Goal: Task Accomplishment & Management: Manage account settings

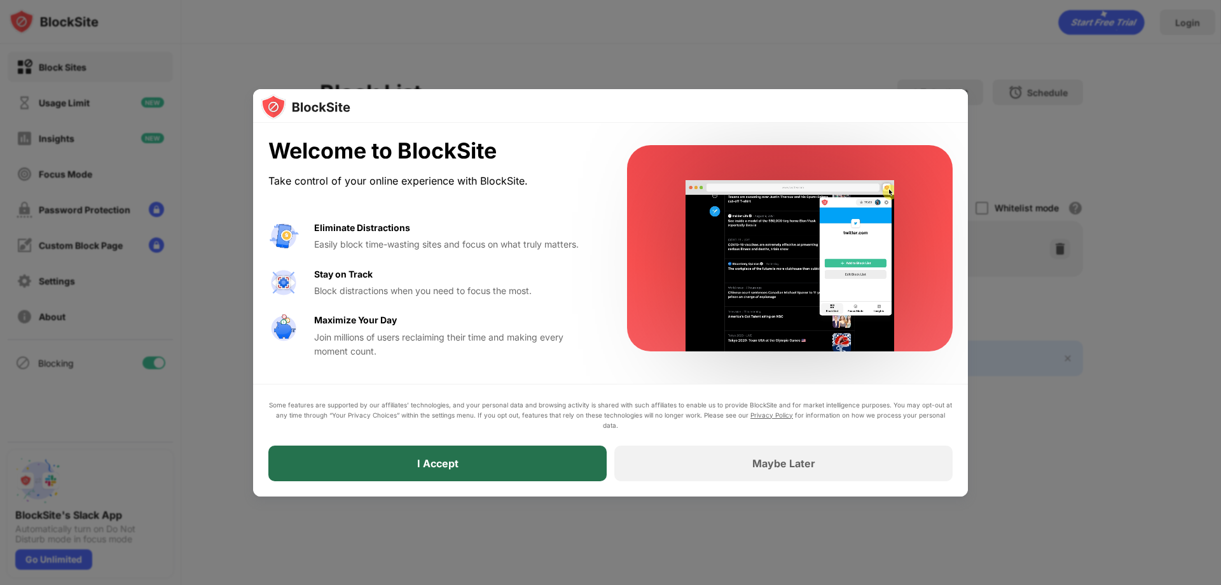
click at [450, 463] on div "I Accept" at bounding box center [437, 463] width 41 height 13
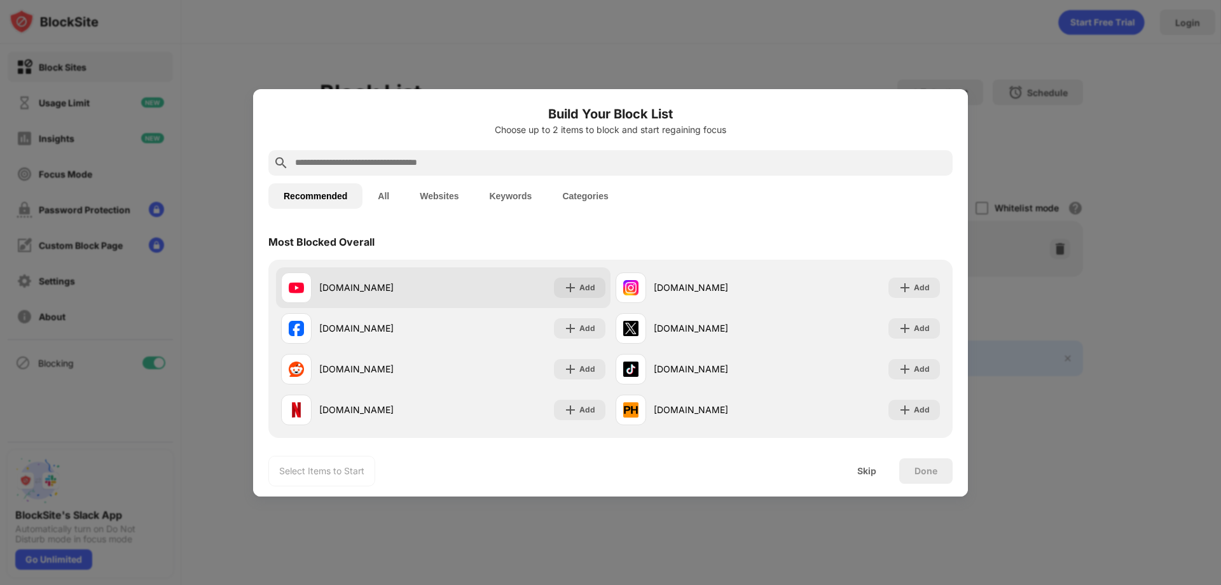
scroll to position [191, 0]
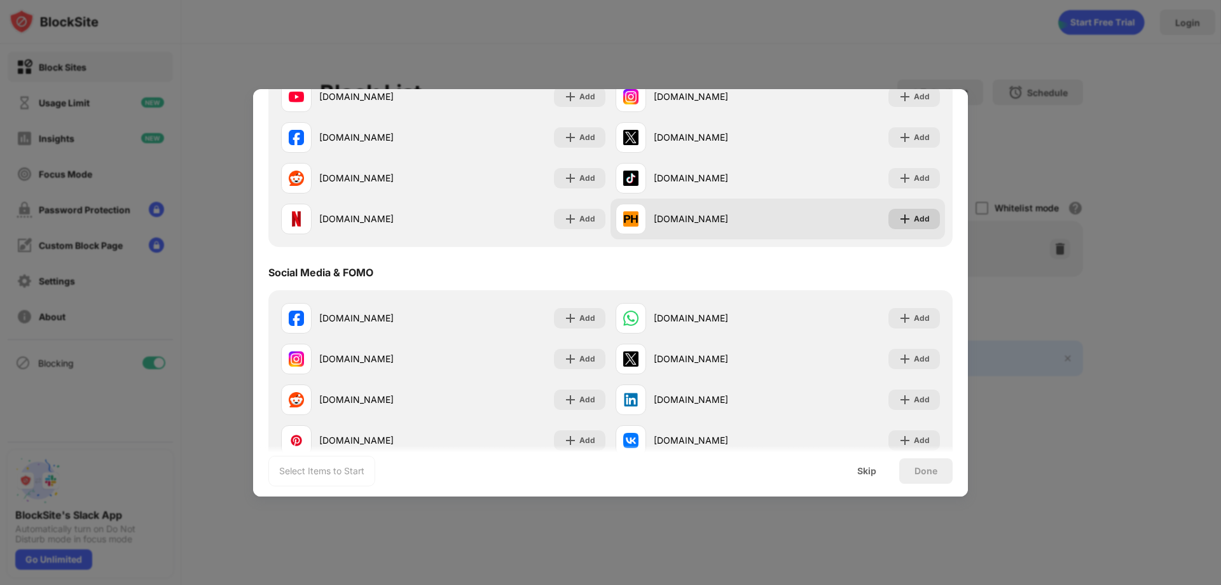
click at [899, 214] on img at bounding box center [905, 218] width 13 height 13
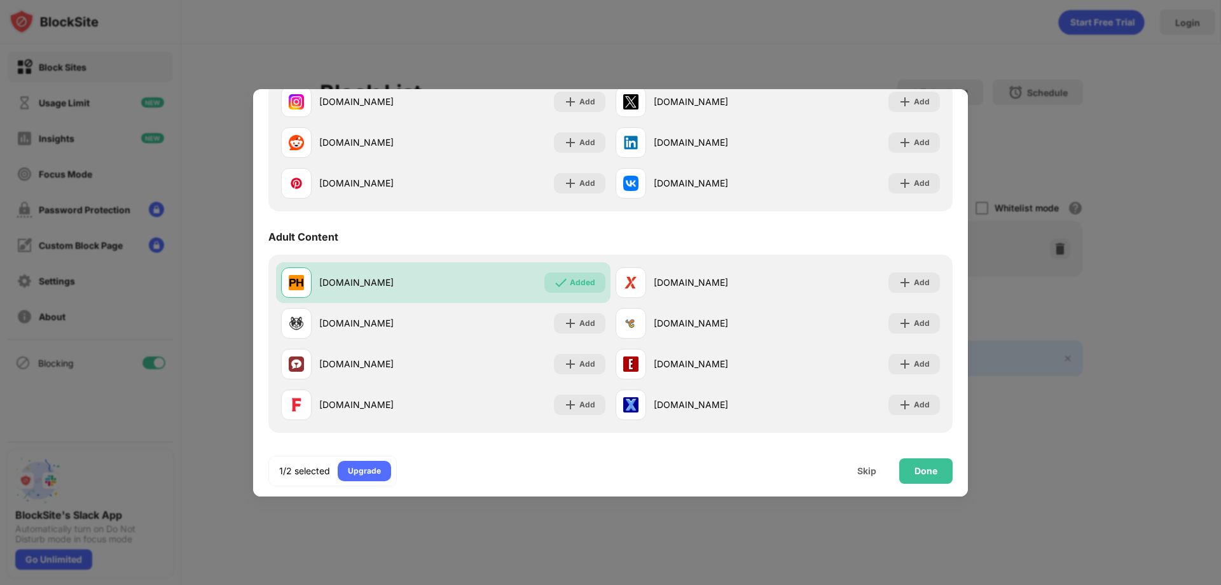
scroll to position [509, 0]
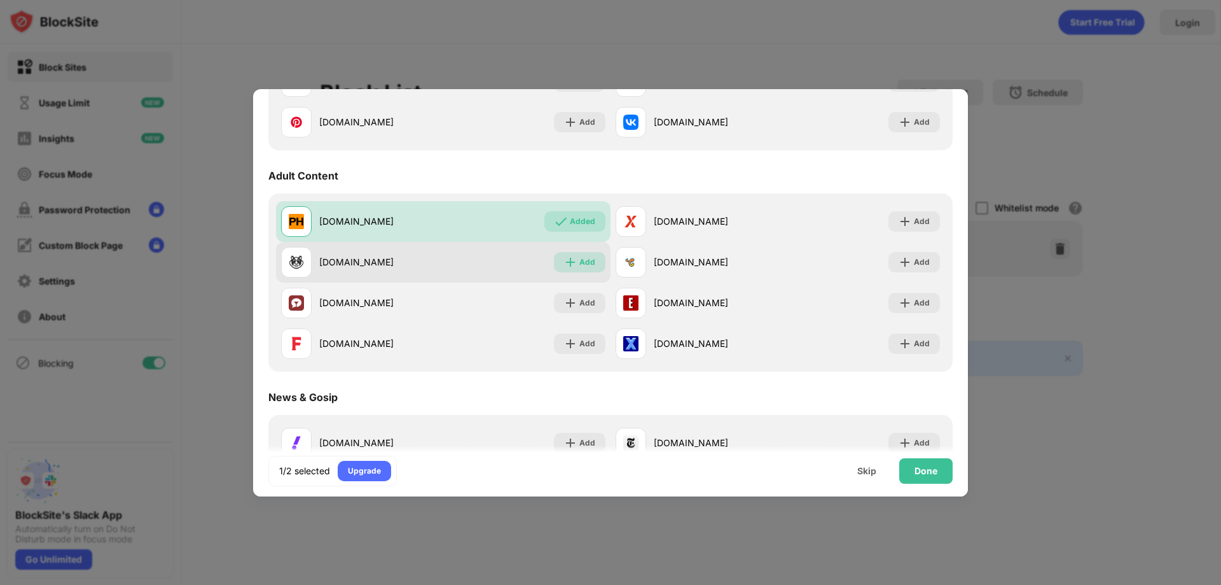
click at [569, 261] on img at bounding box center [570, 262] width 13 height 13
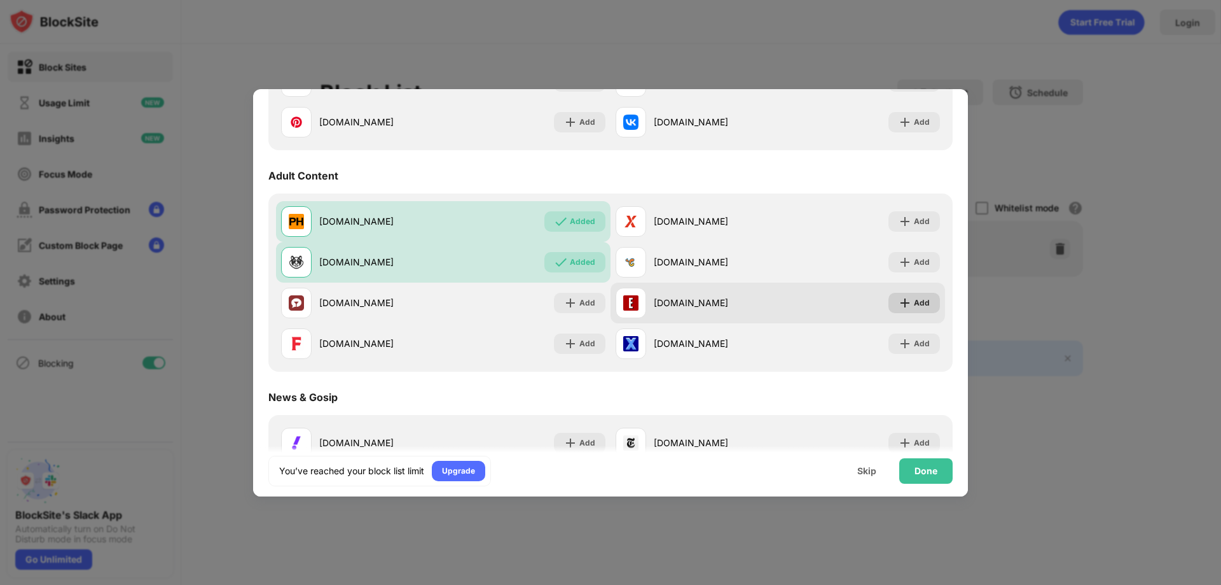
click at [900, 303] on img at bounding box center [905, 302] width 13 height 13
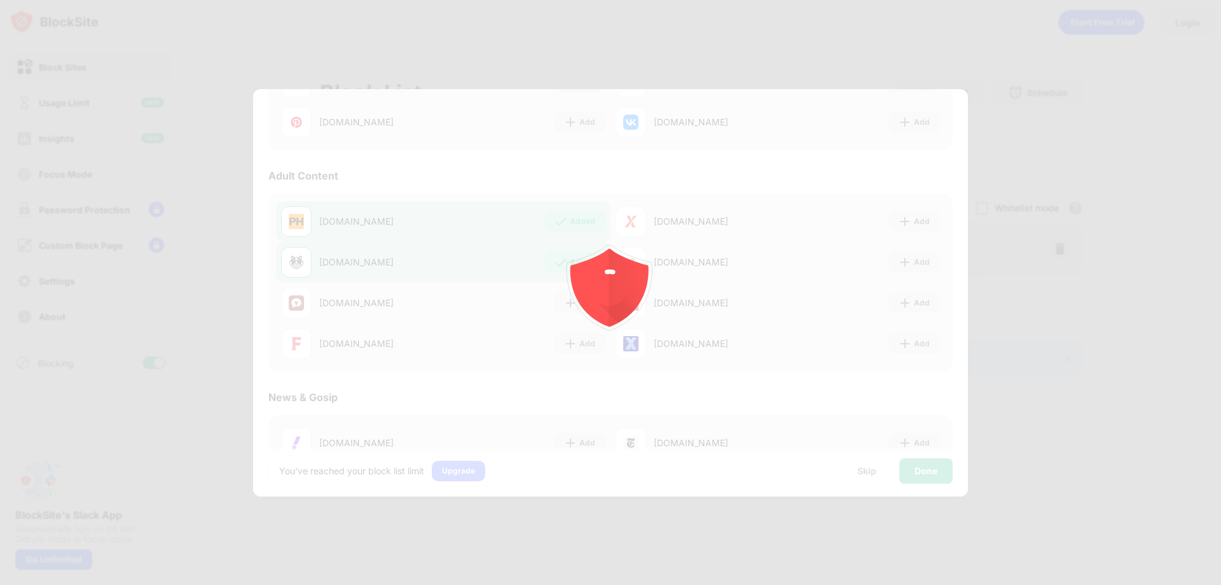
click at [919, 349] on div at bounding box center [610, 292] width 1221 height 585
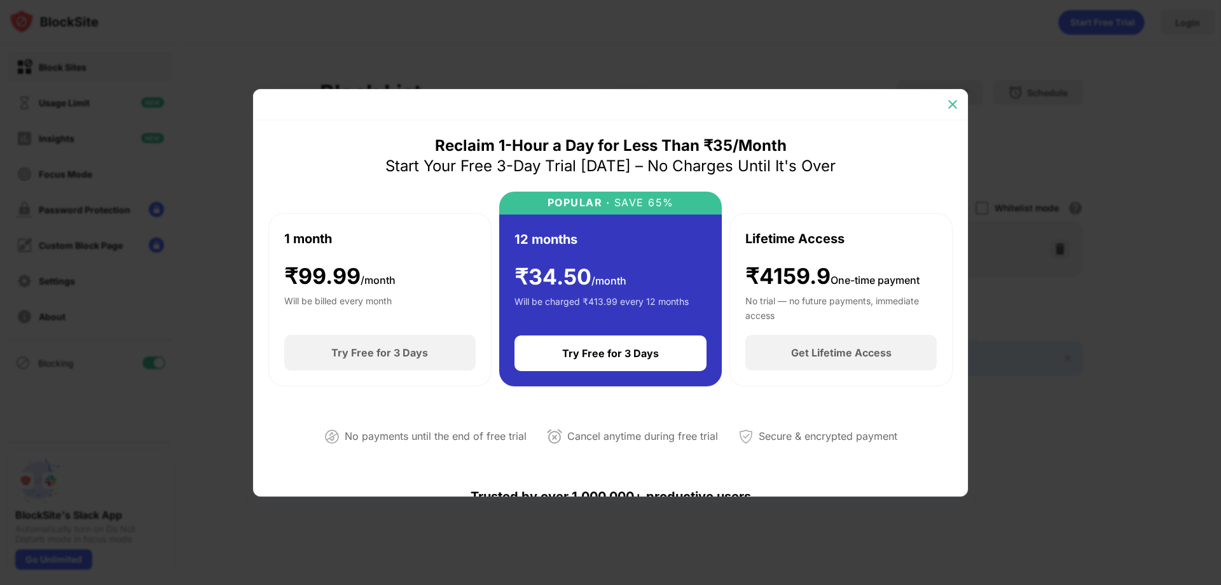
click at [949, 100] on img at bounding box center [953, 104] width 13 height 13
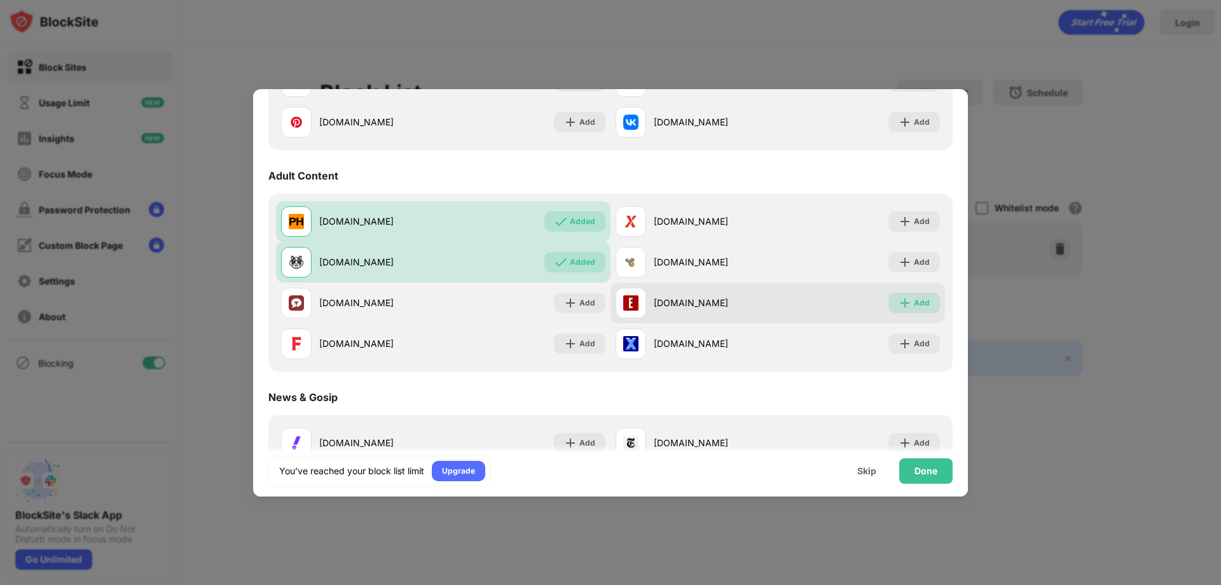
click at [902, 299] on img at bounding box center [905, 302] width 13 height 13
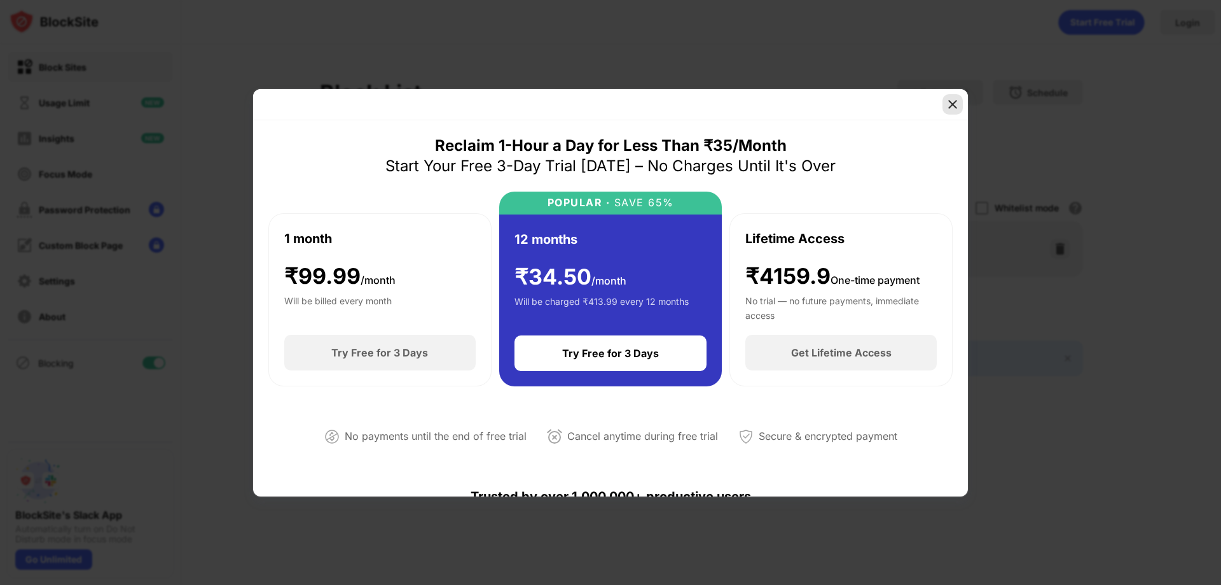
click at [952, 106] on img at bounding box center [953, 104] width 13 height 13
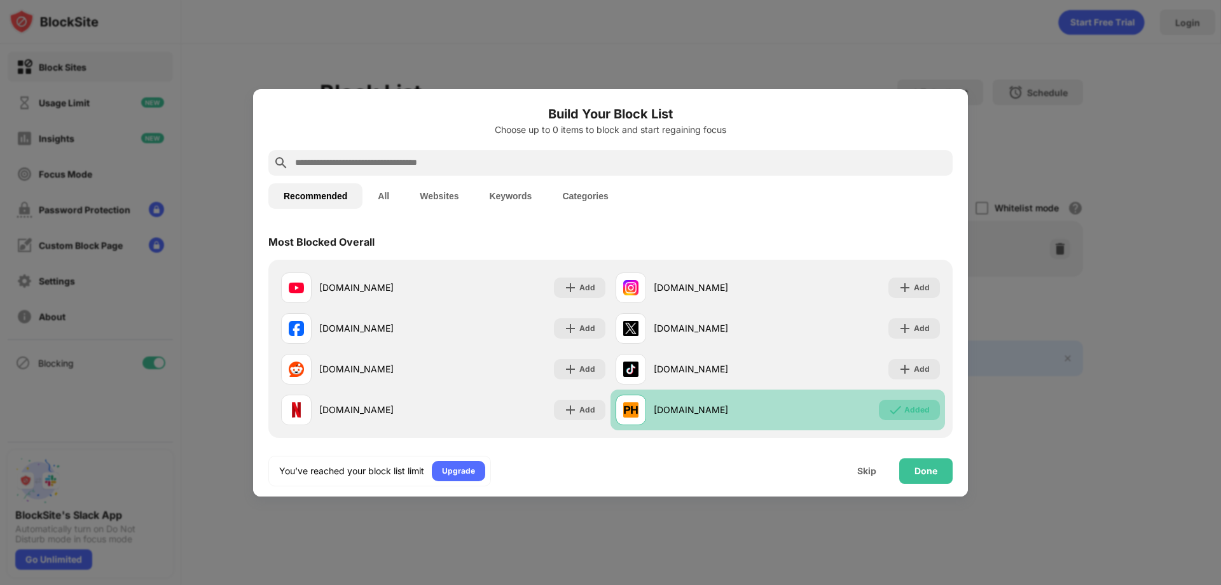
click at [891, 405] on img at bounding box center [895, 409] width 13 height 13
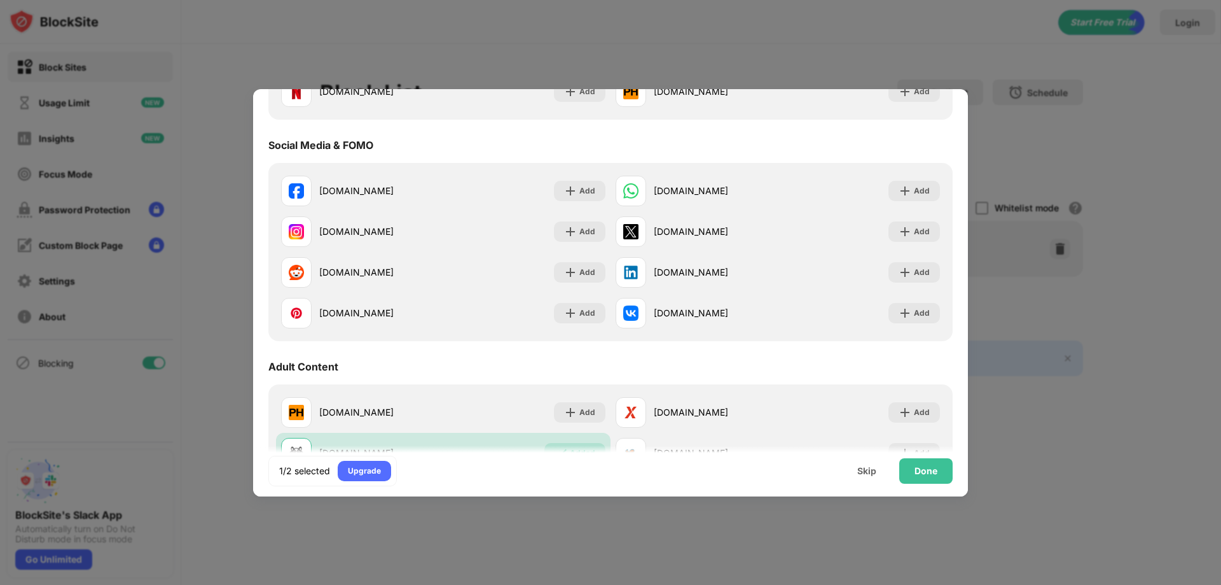
scroll to position [445, 0]
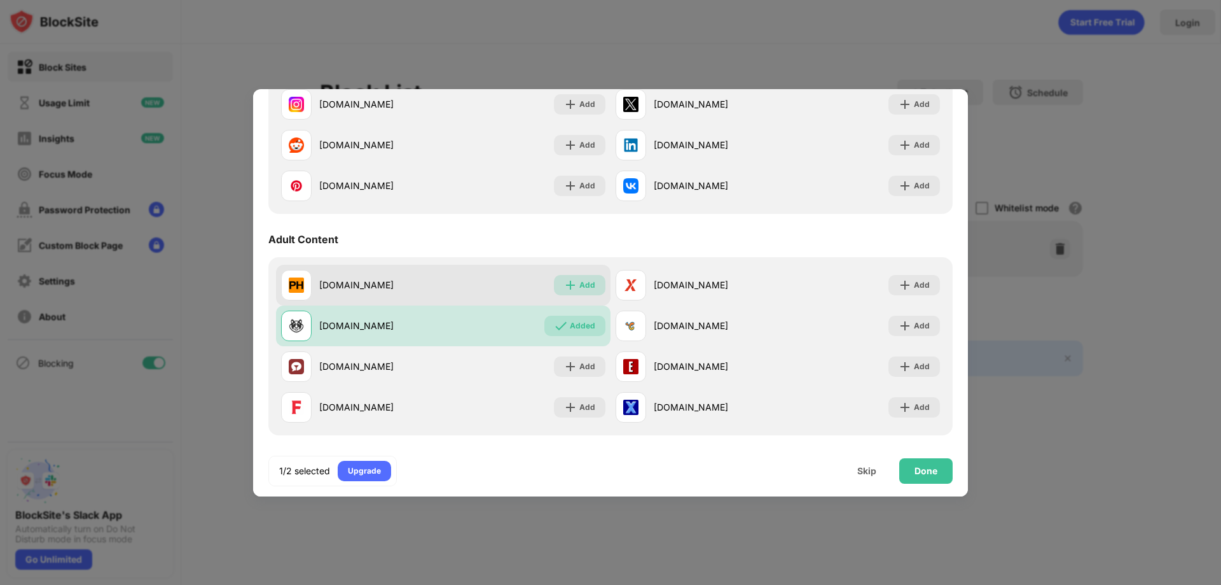
click at [580, 286] on div "Add" at bounding box center [588, 285] width 16 height 13
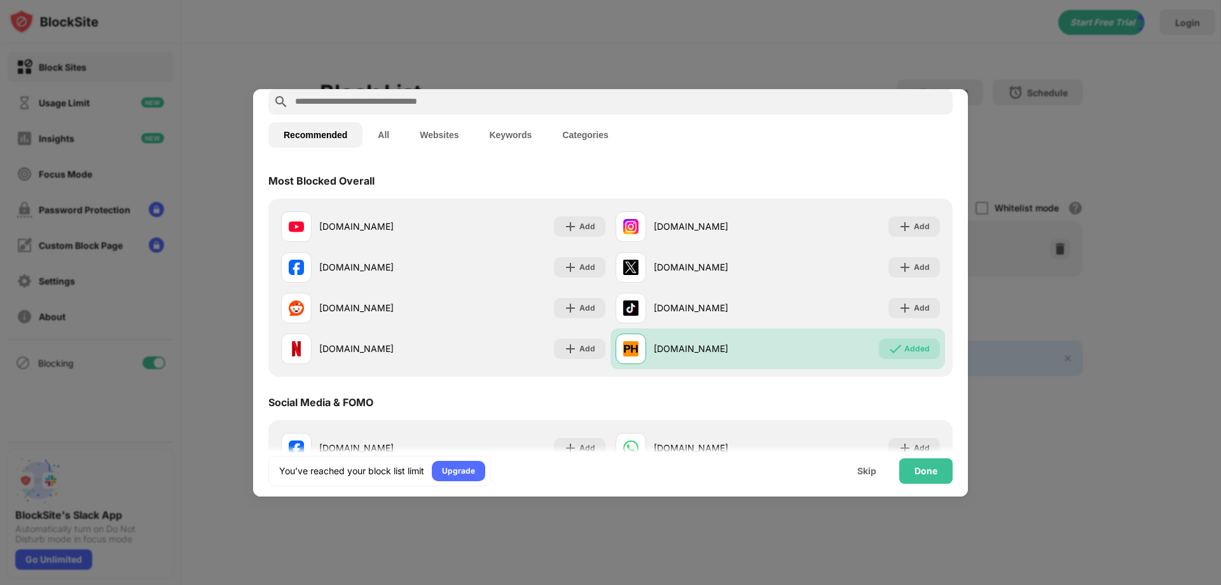
scroll to position [0, 0]
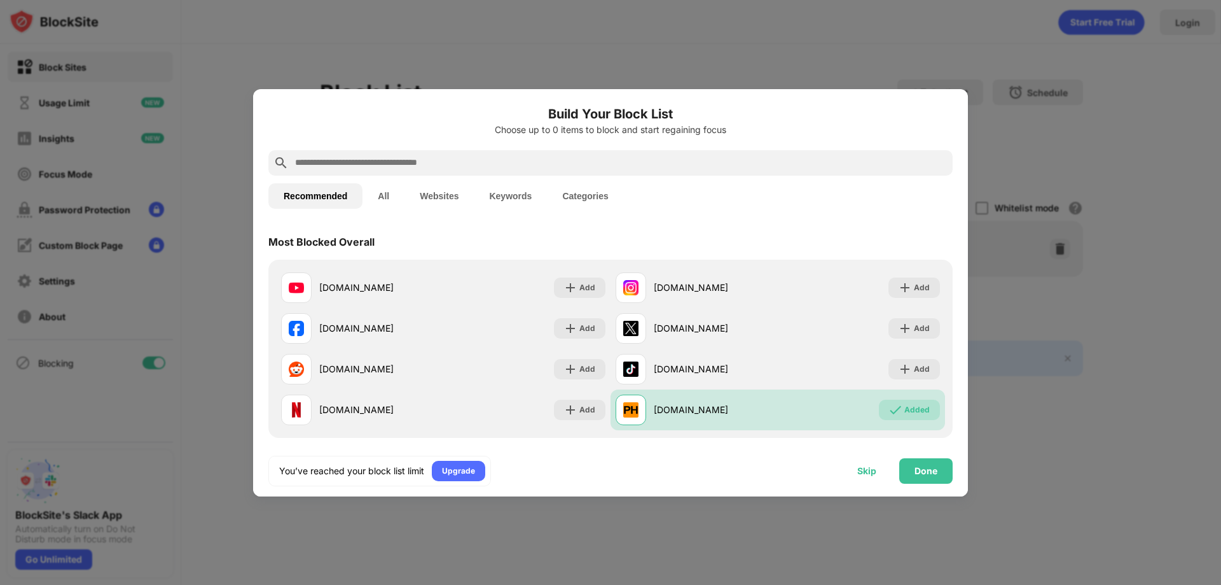
click at [870, 472] on div "Skip" at bounding box center [867, 471] width 19 height 10
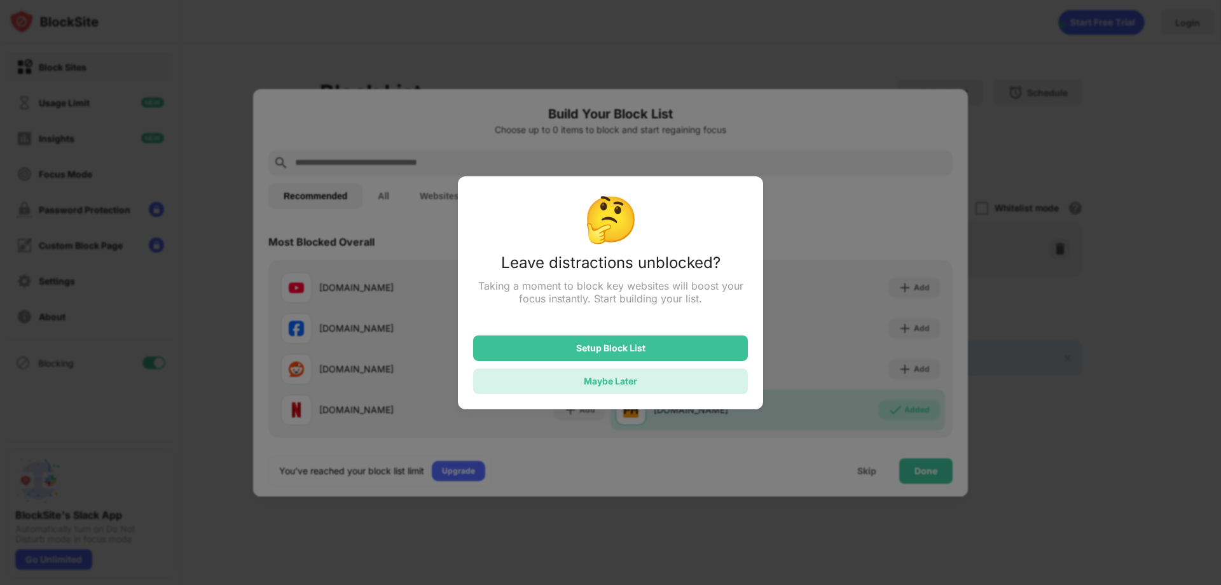
click at [692, 378] on div "Maybe Later" at bounding box center [610, 380] width 275 height 25
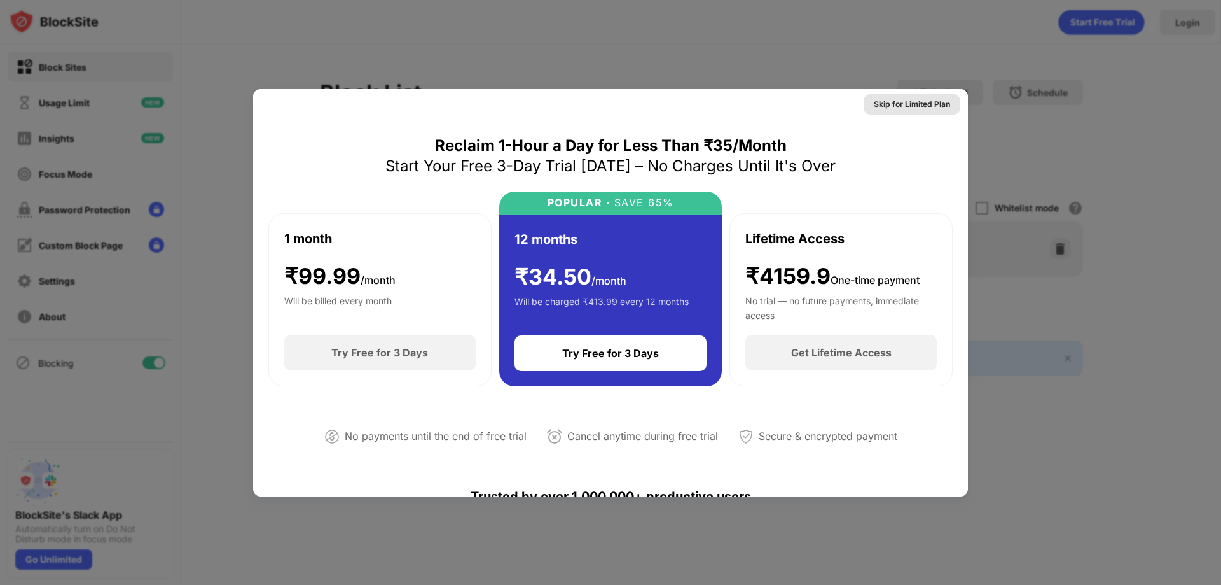
click at [900, 106] on div "Skip for Limited Plan" at bounding box center [912, 104] width 76 height 13
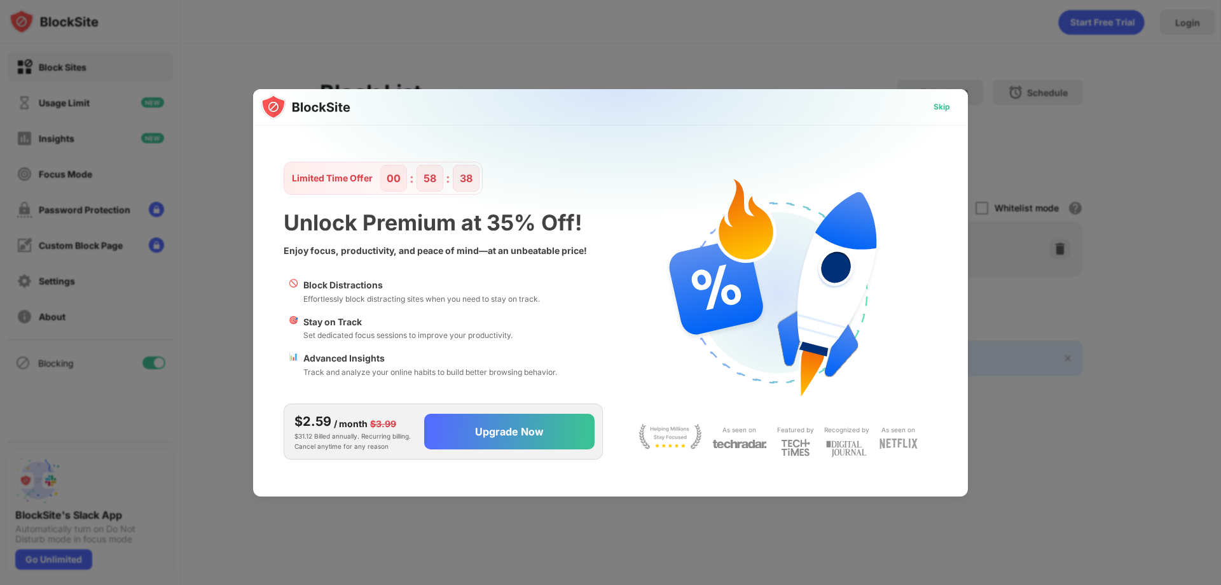
click at [940, 108] on div "Skip" at bounding box center [942, 107] width 17 height 13
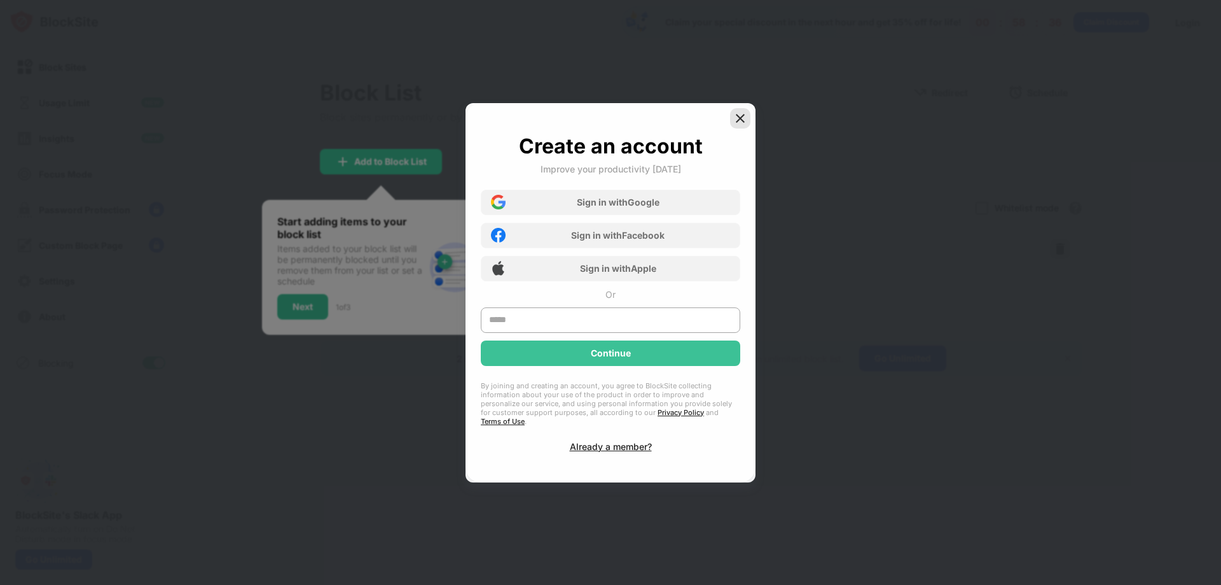
click at [739, 120] on img at bounding box center [740, 118] width 13 height 13
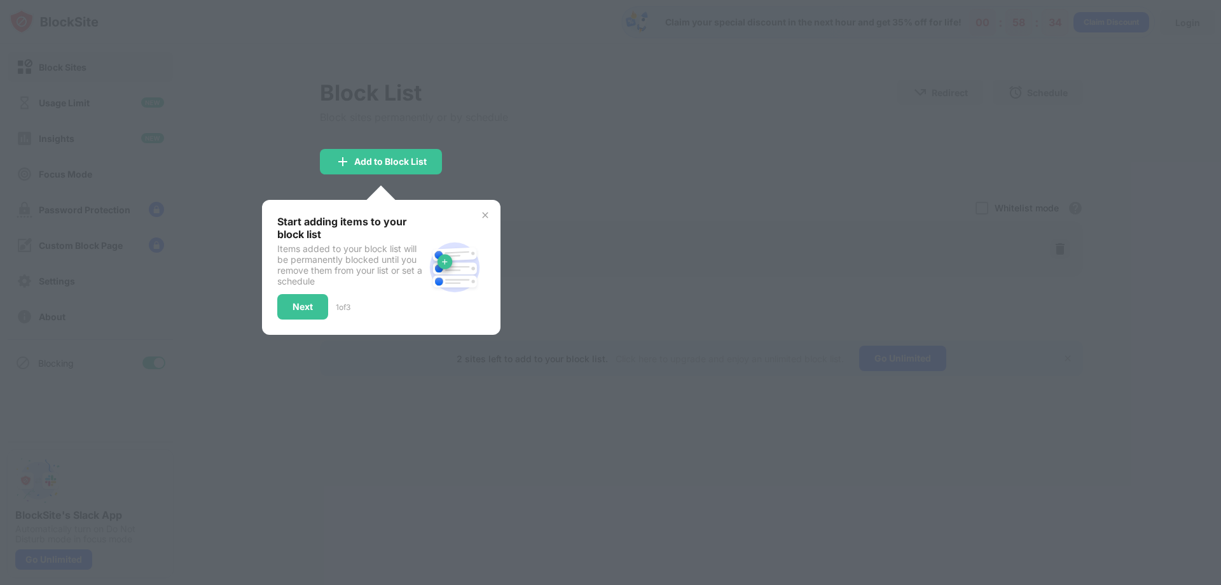
click at [488, 218] on img at bounding box center [485, 215] width 10 height 10
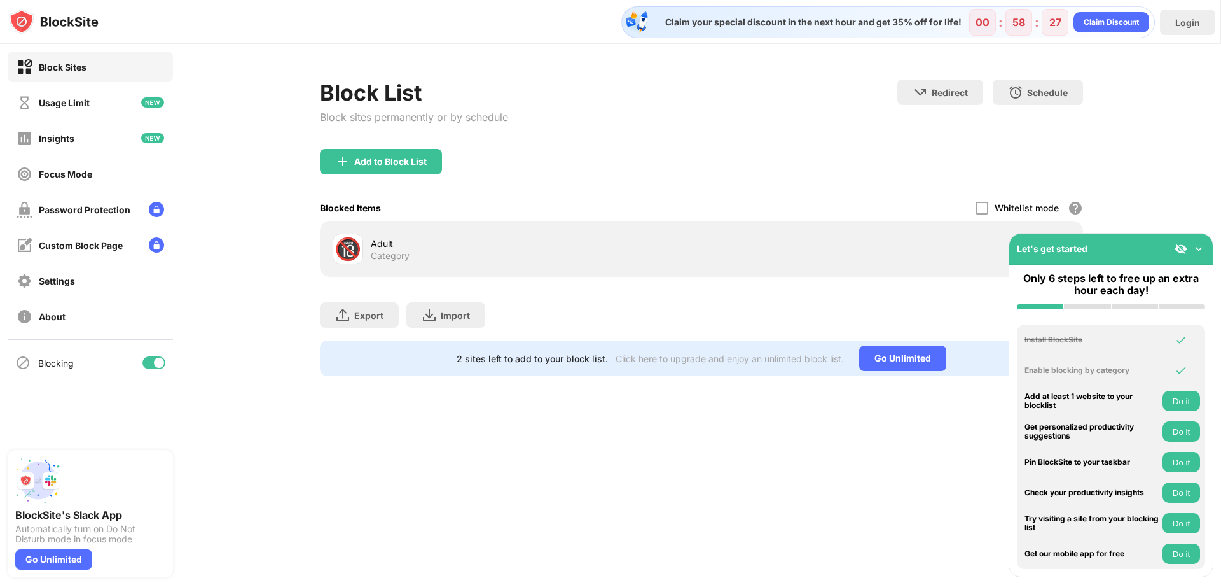
click at [1197, 251] on img at bounding box center [1199, 248] width 13 height 13
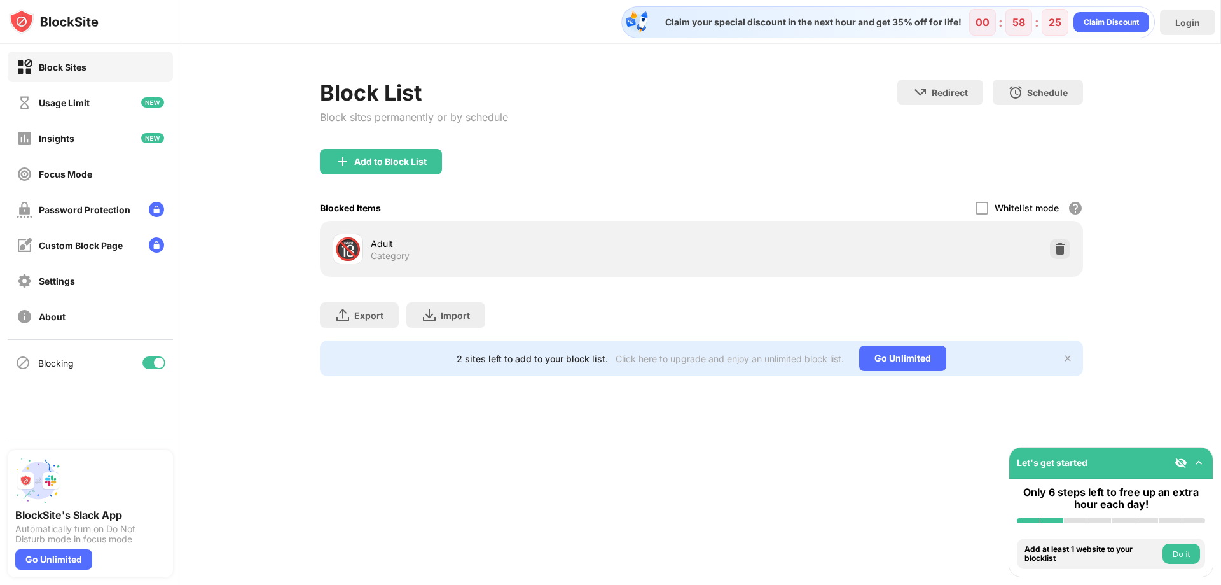
click at [798, 239] on div "🔞 Adult Category" at bounding box center [702, 248] width 748 height 41
click at [1120, 17] on div "Claim Discount" at bounding box center [1111, 22] width 55 height 13
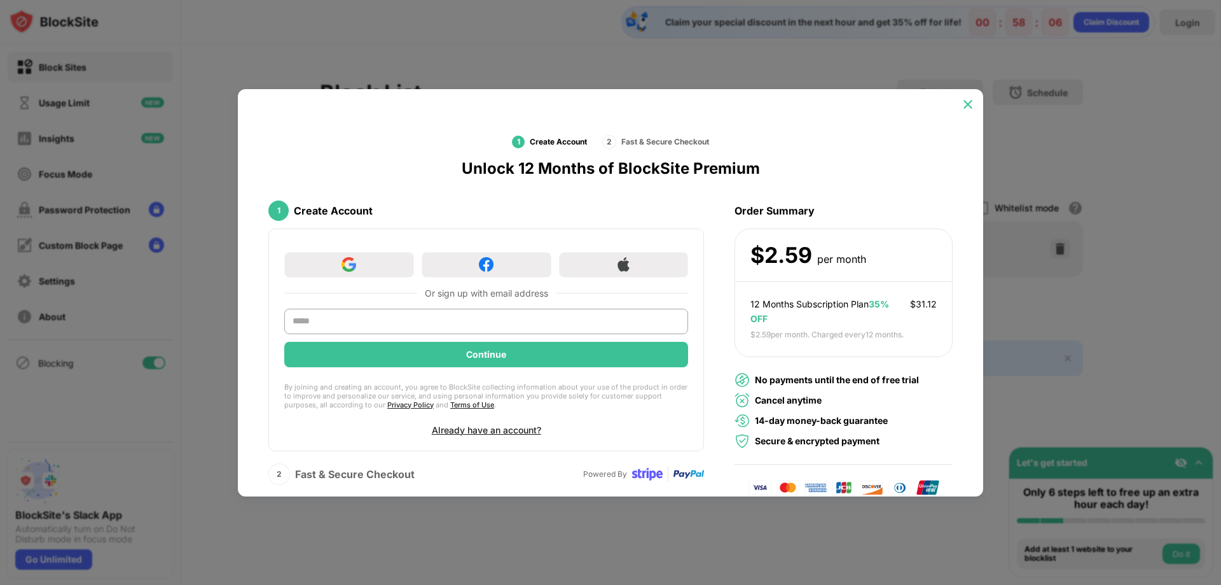
click at [970, 108] on div at bounding box center [968, 104] width 20 height 20
